Goal: Transaction & Acquisition: Book appointment/travel/reservation

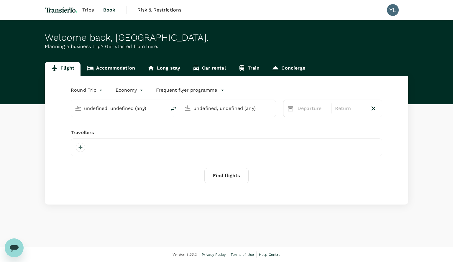
type input "Singapore Changi (SIN)"
type input "Yangon Intl (RGN)"
type input "Singapore Changi (SIN)"
type input "Yangon Intl (RGN)"
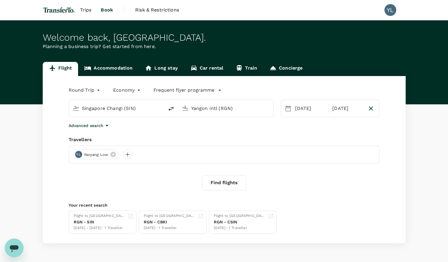
click at [84, 11] on span "Trips" at bounding box center [85, 9] width 11 height 7
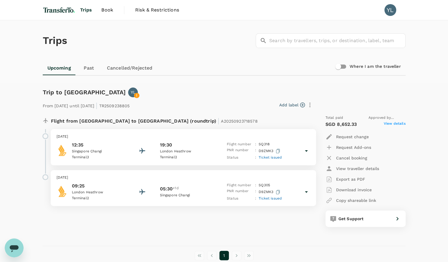
click at [106, 9] on span "Book" at bounding box center [107, 9] width 12 height 7
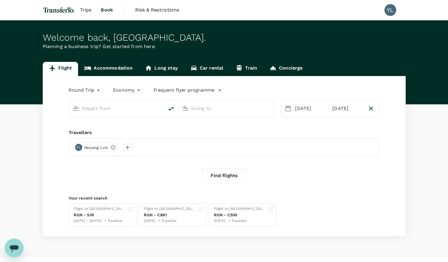
type input "Singapore Changi (SIN)"
type input "Yangon Intl (RGN)"
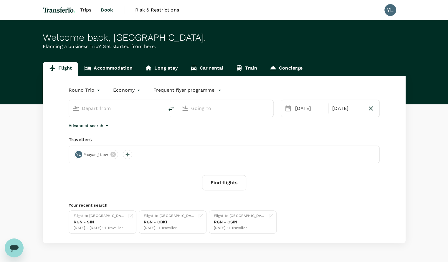
click at [126, 110] on input "text" at bounding box center [117, 108] width 70 height 9
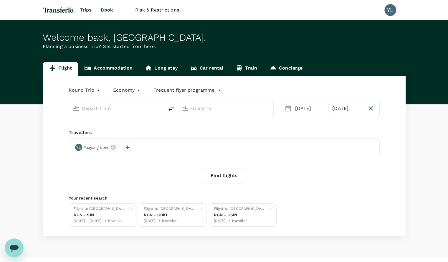
type input "Singapore Changi (SIN)"
type input "Yangon Intl (RGN)"
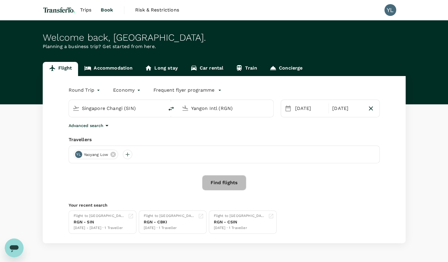
click at [233, 184] on button "Find flights" at bounding box center [224, 182] width 44 height 15
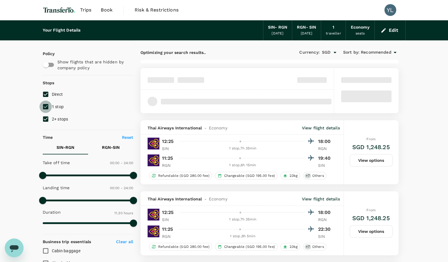
click at [47, 109] on input "1 stop" at bounding box center [46, 107] width 12 height 12
checkbox input "false"
click at [47, 119] on input "2+ stops" at bounding box center [46, 119] width 12 height 12
checkbox input "false"
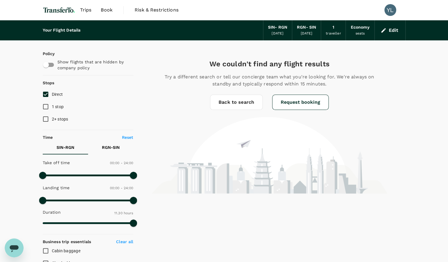
click at [57, 108] on span "1 stop" at bounding box center [58, 106] width 12 height 5
click at [52, 108] on input "1 stop" at bounding box center [46, 107] width 12 height 12
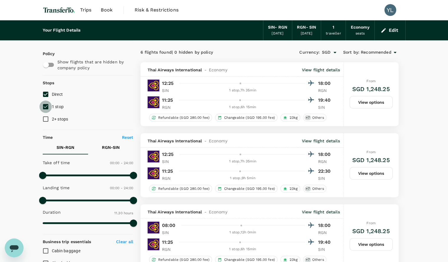
click at [50, 106] on input "1 stop" at bounding box center [46, 107] width 12 height 12
checkbox input "false"
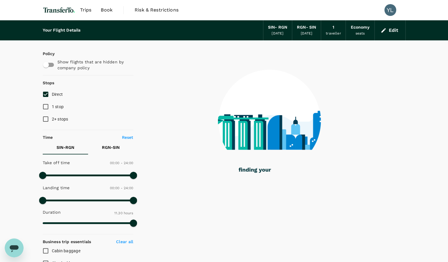
click at [280, 32] on div "[DATE]" at bounding box center [278, 34] width 12 height 6
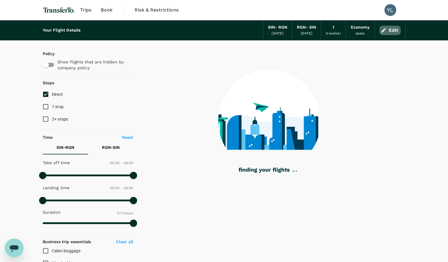
click at [394, 32] on button "Edit" at bounding box center [390, 30] width 21 height 9
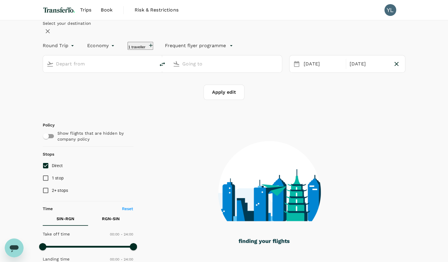
type input "Singapore Changi (SIN)"
type input "Yangon Intl (RGN)"
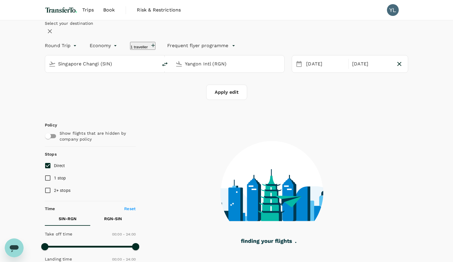
click at [85, 60] on body "Trips Book Risk & Restrictions YL Select your destination Round Trip roundtrip …" at bounding box center [226, 254] width 453 height 509
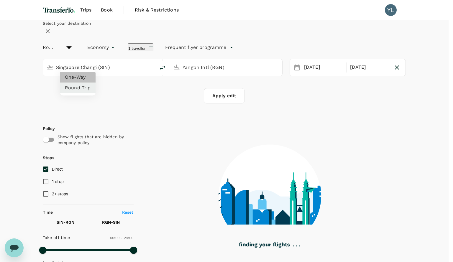
click at [75, 78] on li "One-Way" at bounding box center [77, 77] width 35 height 11
type input "oneway"
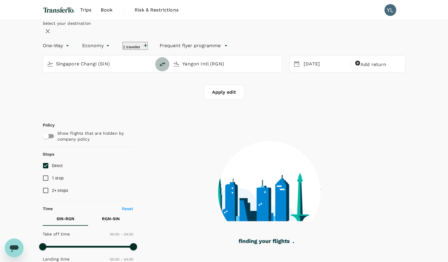
click at [166, 68] on icon "delete" at bounding box center [162, 64] width 7 height 7
type input "Yangon Intl (RGN)"
type input "Singapore Changi (SIN)"
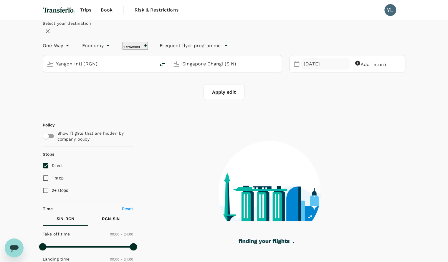
click at [311, 70] on div "[DATE]" at bounding box center [326, 63] width 48 height 11
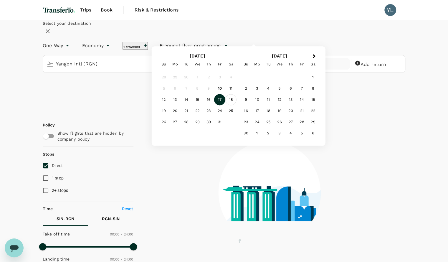
click at [237, 106] on div "18" at bounding box center [231, 99] width 11 height 11
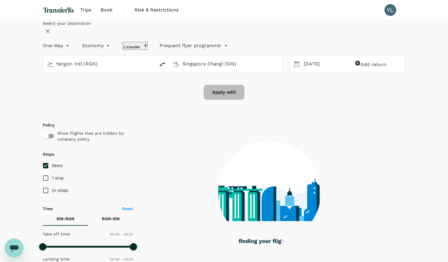
click at [224, 100] on button "Apply edit" at bounding box center [224, 92] width 41 height 15
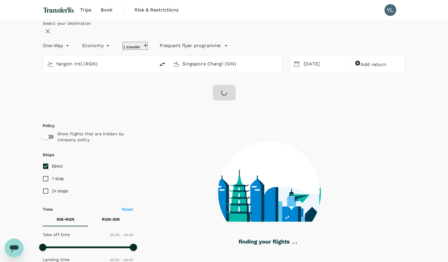
checkbox input "false"
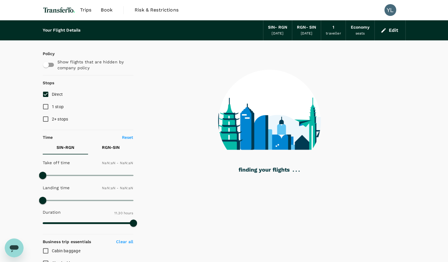
type input "1440"
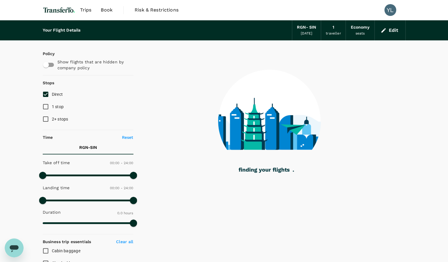
type input "1070"
checkbox input "true"
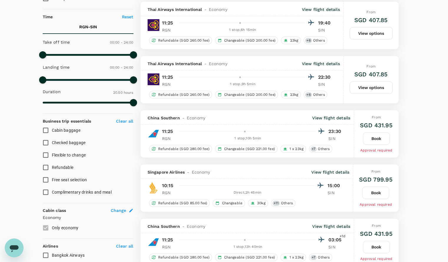
scroll to position [120, 0]
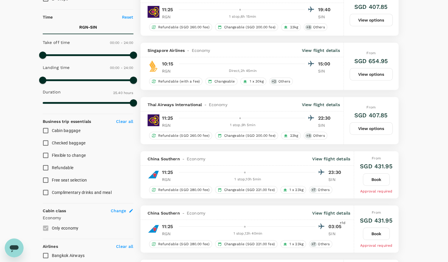
type input "1540"
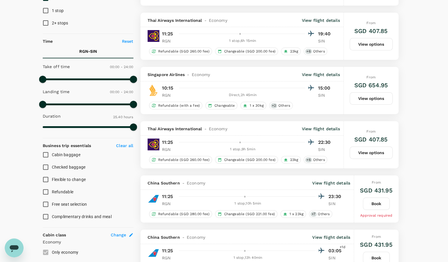
scroll to position [0, 0]
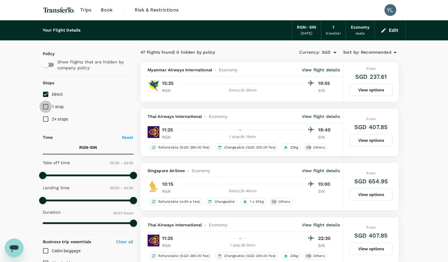
click at [48, 109] on input "1 stop" at bounding box center [46, 107] width 12 height 12
click at [47, 107] on input "1 stop" at bounding box center [46, 107] width 12 height 12
checkbox input "false"
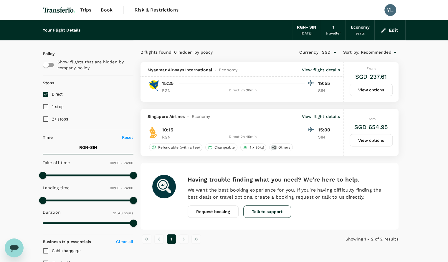
click at [307, 30] on div "RGN - SIN" at bounding box center [306, 27] width 19 height 6
click at [390, 30] on button "Edit" at bounding box center [390, 30] width 21 height 9
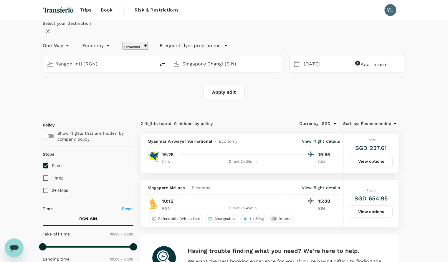
type input "Yangon Intl (RGN)"
type input "Singapore Changi (SIN)"
type input "Yangon Intl (RGN)"
type input "Singapore Changi (SIN)"
click at [302, 70] on div "[DATE]" at bounding box center [326, 63] width 48 height 11
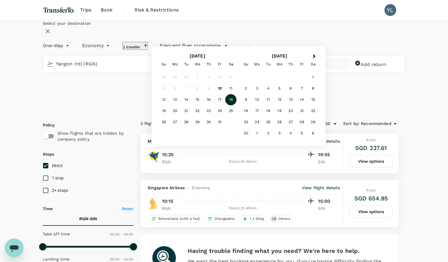
click at [226, 106] on div "17" at bounding box center [219, 99] width 11 height 11
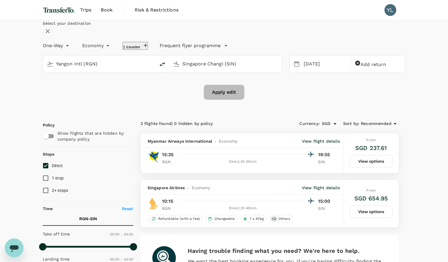
click at [229, 100] on button "Apply edit" at bounding box center [224, 92] width 41 height 15
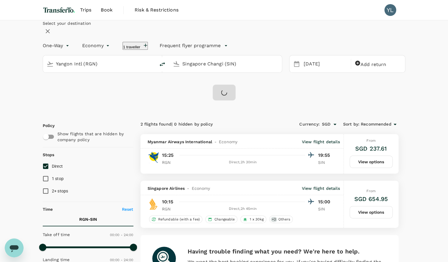
checkbox input "false"
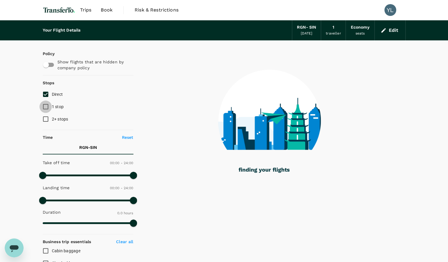
click at [46, 107] on input "1 stop" at bounding box center [46, 107] width 12 height 12
checkbox input "true"
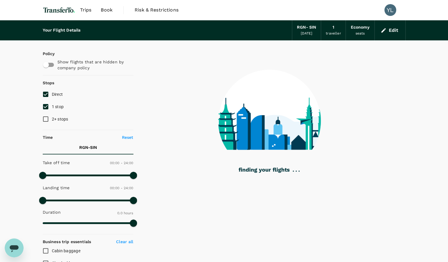
type input "1070"
checkbox input "true"
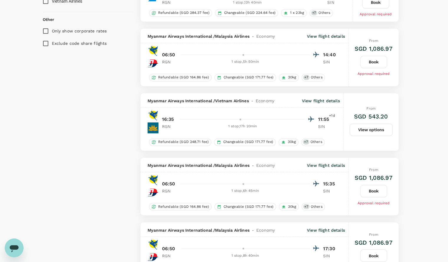
scroll to position [486, 0]
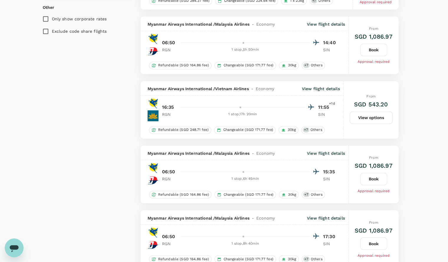
type input "1185"
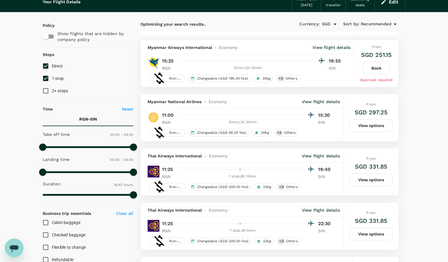
scroll to position [0, 0]
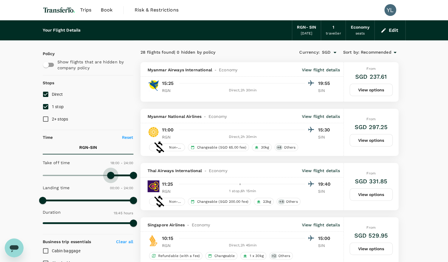
type input "1110"
drag, startPoint x: 43, startPoint y: 174, endPoint x: 113, endPoint y: 174, distance: 69.3
click at [113, 174] on span at bounding box center [112, 175] width 7 height 7
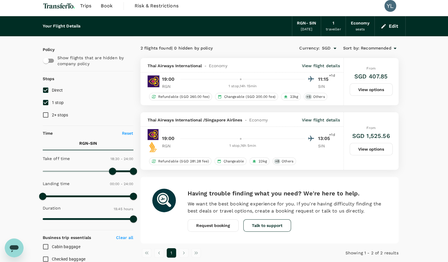
scroll to position [3, 0]
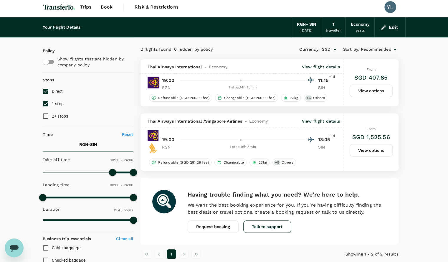
click at [319, 65] on p "View flight details" at bounding box center [321, 67] width 38 height 6
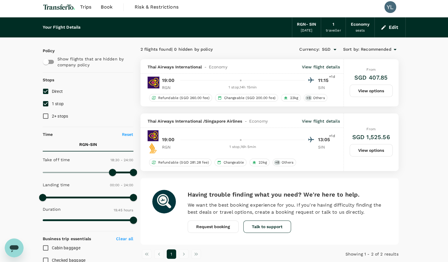
click at [313, 29] on div "[DATE]" at bounding box center [307, 31] width 12 height 6
click at [386, 28] on icon "button" at bounding box center [384, 27] width 6 height 6
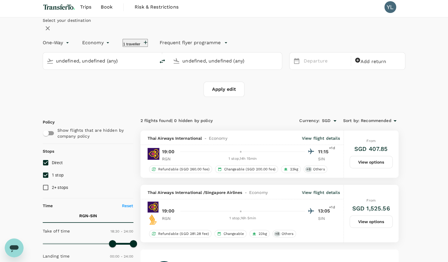
type input "Yangon Intl (RGN)"
type input "Singapore Changi (SIN)"
type input "Yangon Intl (RGN)"
click at [215, 65] on input "Singapore Changi (SIN)" at bounding box center [226, 60] width 87 height 9
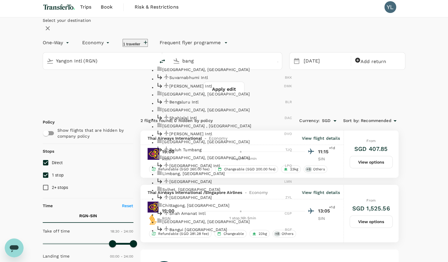
click at [205, 73] on p "[GEOGRAPHIC_DATA], [GEOGRAPHIC_DATA]" at bounding box center [227, 70] width 130 height 6
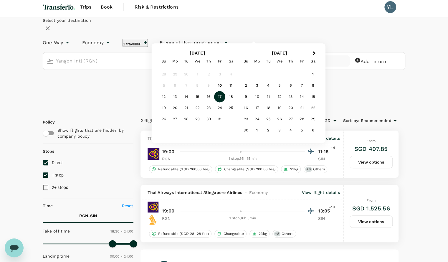
type input "[GEOGRAPHIC_DATA], [GEOGRAPHIC_DATA] (any)"
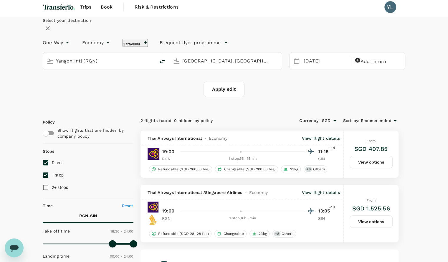
click at [407, 75] on div "Select your destination One-Way oneway Economy economy 1 traveller Frequent fly…" at bounding box center [224, 62] width 377 height 91
click at [223, 97] on button "Apply edit" at bounding box center [224, 89] width 41 height 15
checkbox input "false"
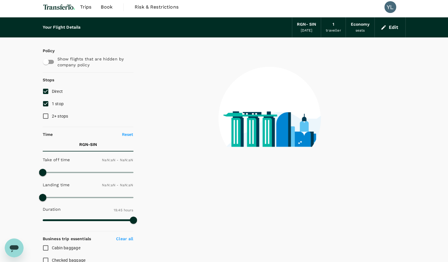
type input "1440"
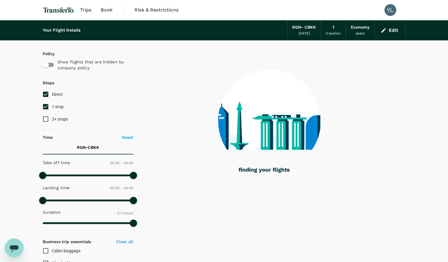
type input "1160"
checkbox input "true"
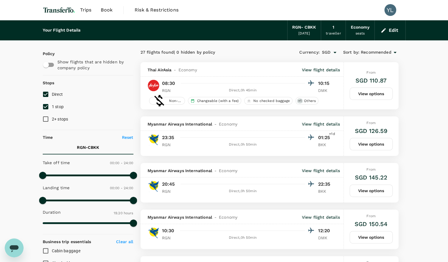
scroll to position [0, 0]
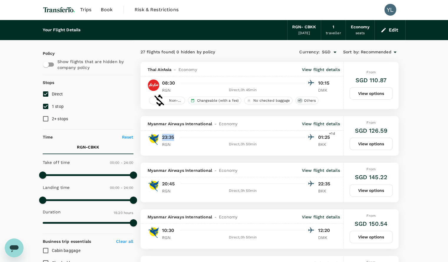
drag, startPoint x: 162, startPoint y: 136, endPoint x: 175, endPoint y: 137, distance: 13.0
click at [175, 137] on div "23:35 01:25 +1d" at bounding box center [247, 137] width 171 height 9
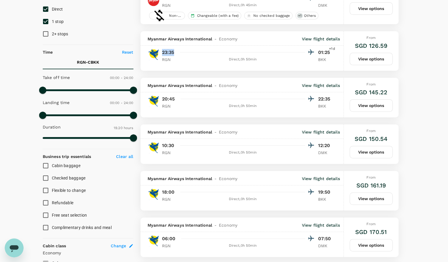
scroll to position [85, 0]
click at [368, 201] on button "View options" at bounding box center [371, 199] width 43 height 12
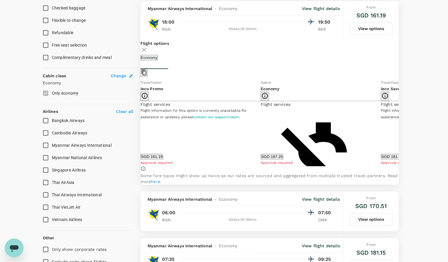
scroll to position [256, 0]
click at [402, 125] on icon at bounding box center [403, 122] width 3 height 5
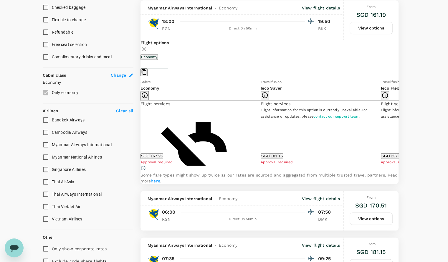
click at [402, 125] on icon at bounding box center [403, 122] width 3 height 5
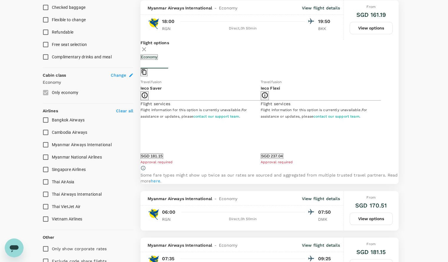
click at [139, 124] on icon at bounding box center [136, 122] width 6 height 6
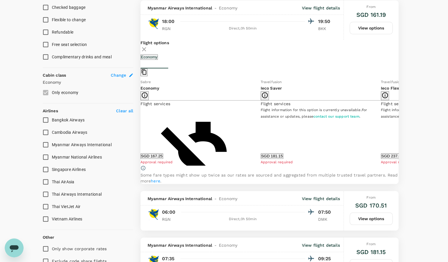
click at [139, 124] on icon at bounding box center [136, 122] width 6 height 6
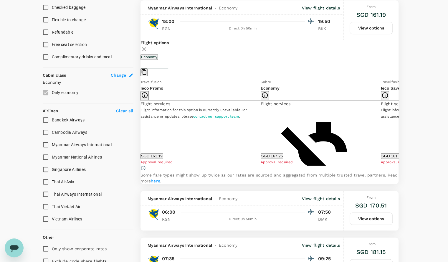
click at [397, 54] on div "Flight options Economy Travelfusion Ieco Promo Flight services Flight informati…" at bounding box center [270, 112] width 258 height 144
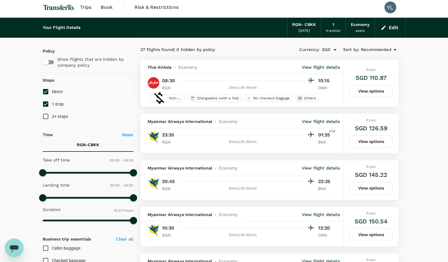
scroll to position [2, 0]
